Goal: Find specific page/section: Find specific page/section

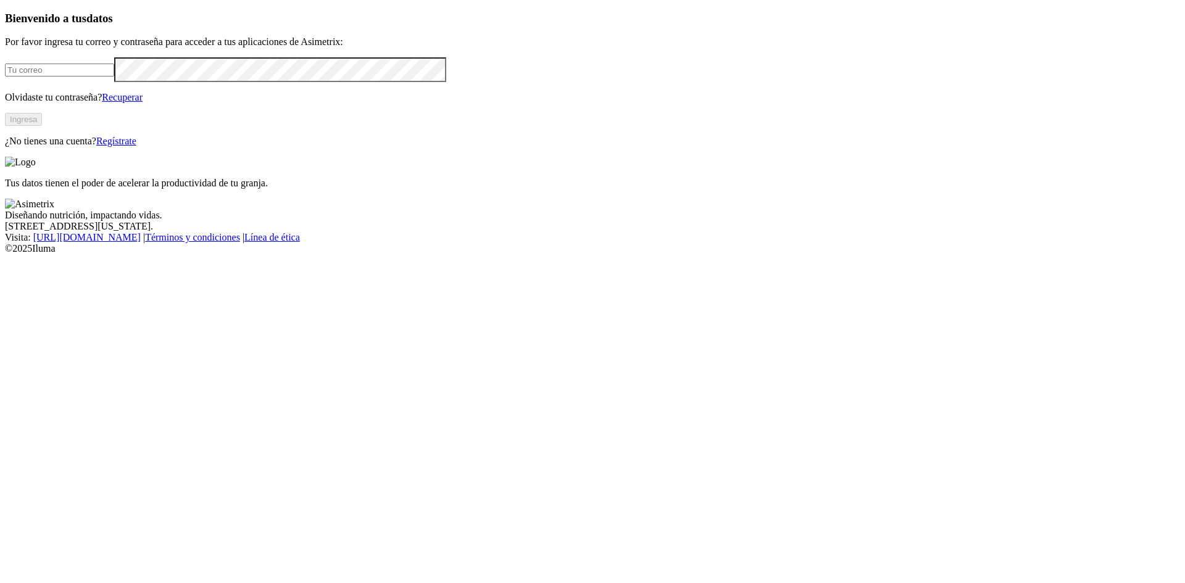
type input "[EMAIL_ADDRESS][DOMAIN_NAME]"
click at [42, 126] on button "Ingresa" at bounding box center [23, 119] width 37 height 13
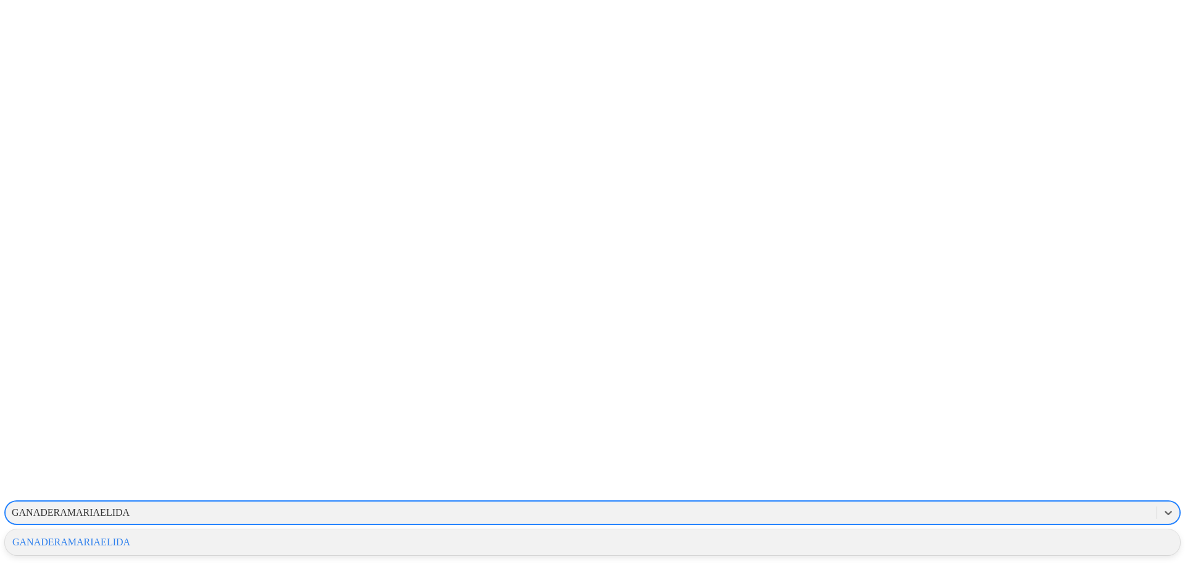
click at [928, 504] on div "GANADERAMARIAELIDA" at bounding box center [581, 513] width 1151 height 19
click at [969, 532] on div "GANADERAMARIAELIDA" at bounding box center [592, 542] width 1175 height 21
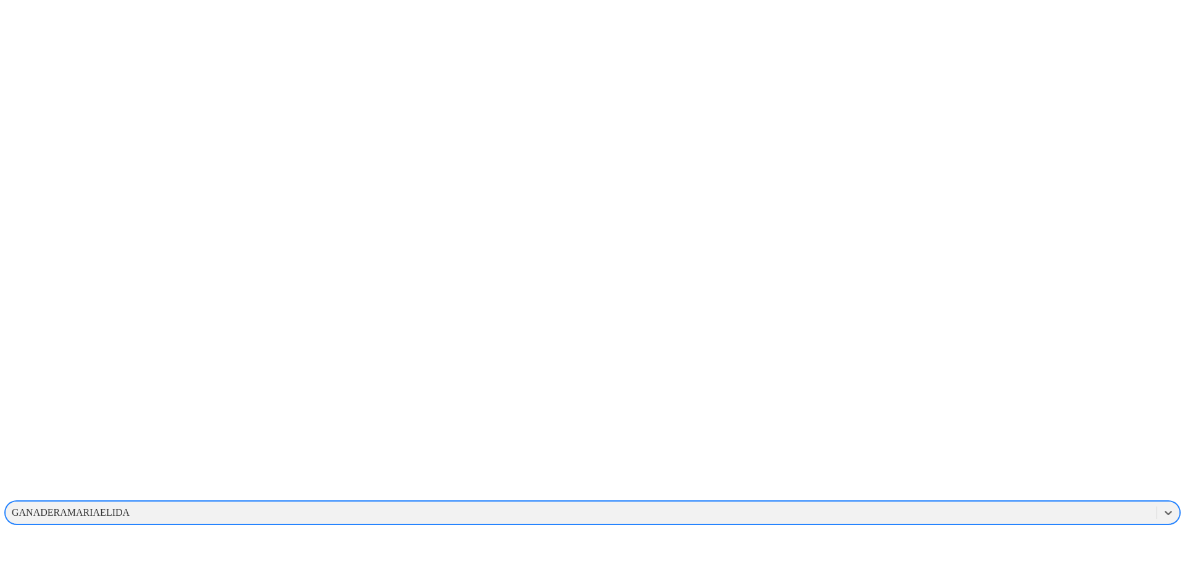
drag, startPoint x: 333, startPoint y: 207, endPoint x: 206, endPoint y: 122, distance: 153.2
